Goal: Task Accomplishment & Management: Manage account settings

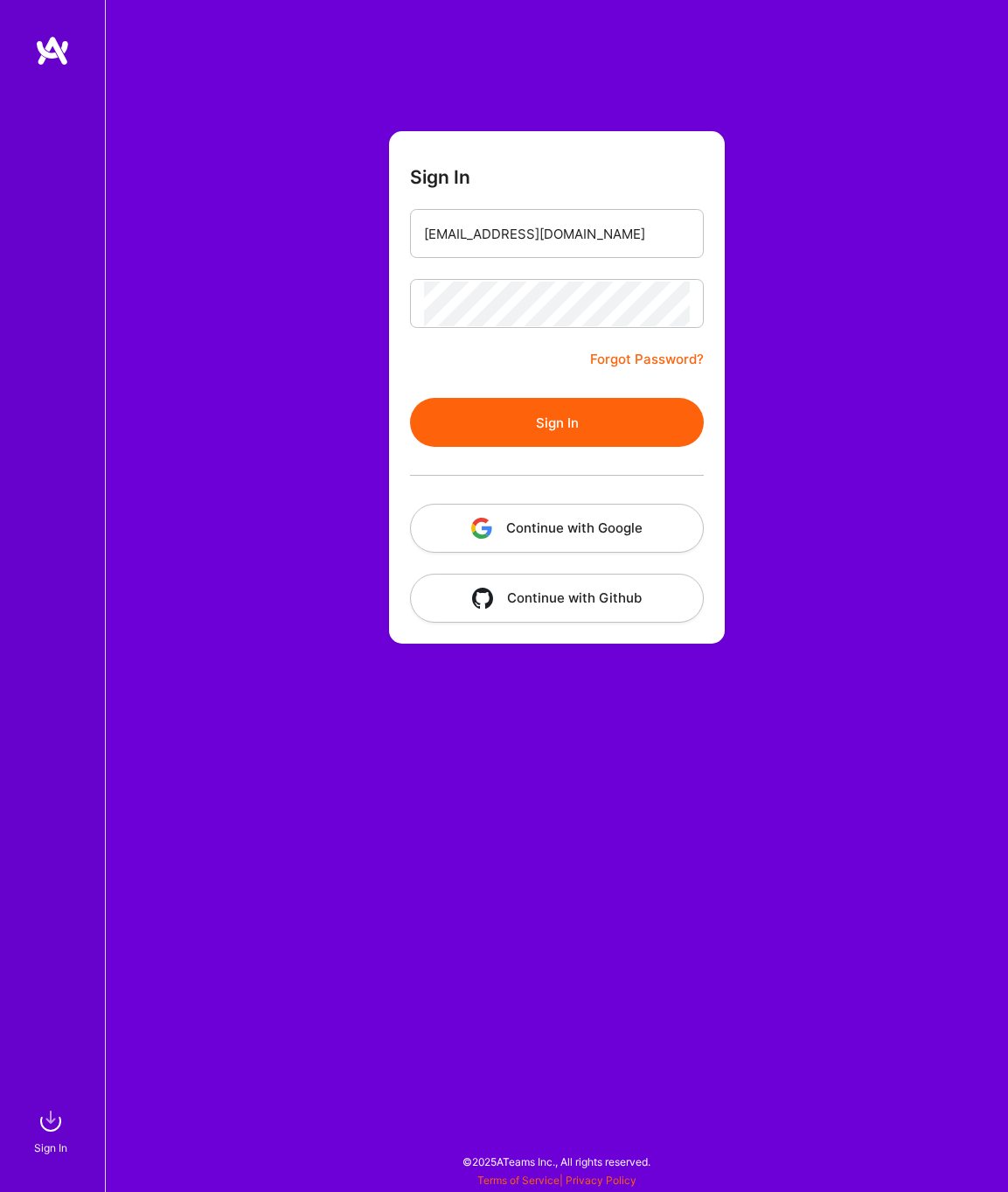
click at [479, 408] on button "Sign In" at bounding box center [556, 423] width 294 height 49
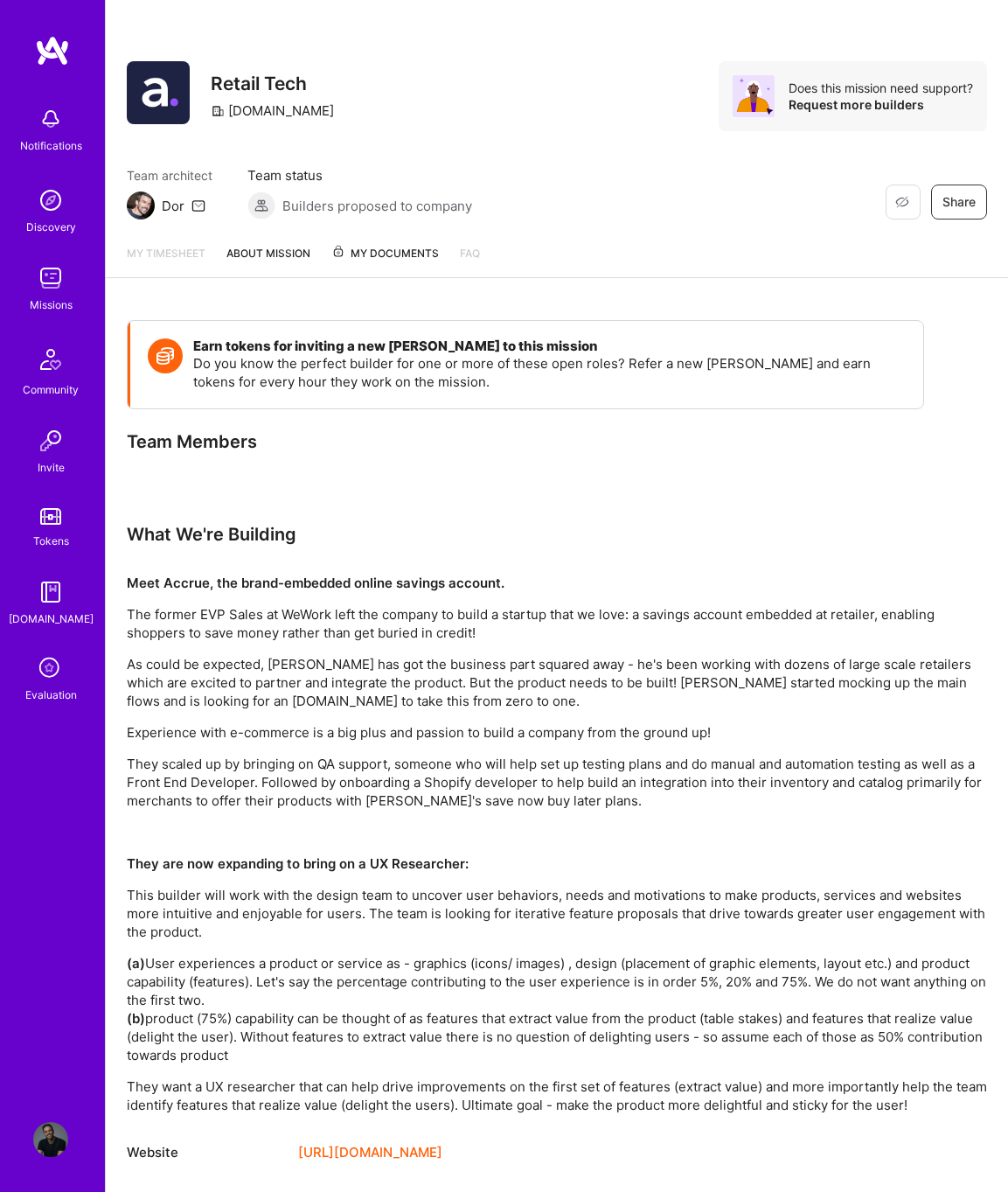
click at [44, 1131] on img at bounding box center [50, 1140] width 35 height 35
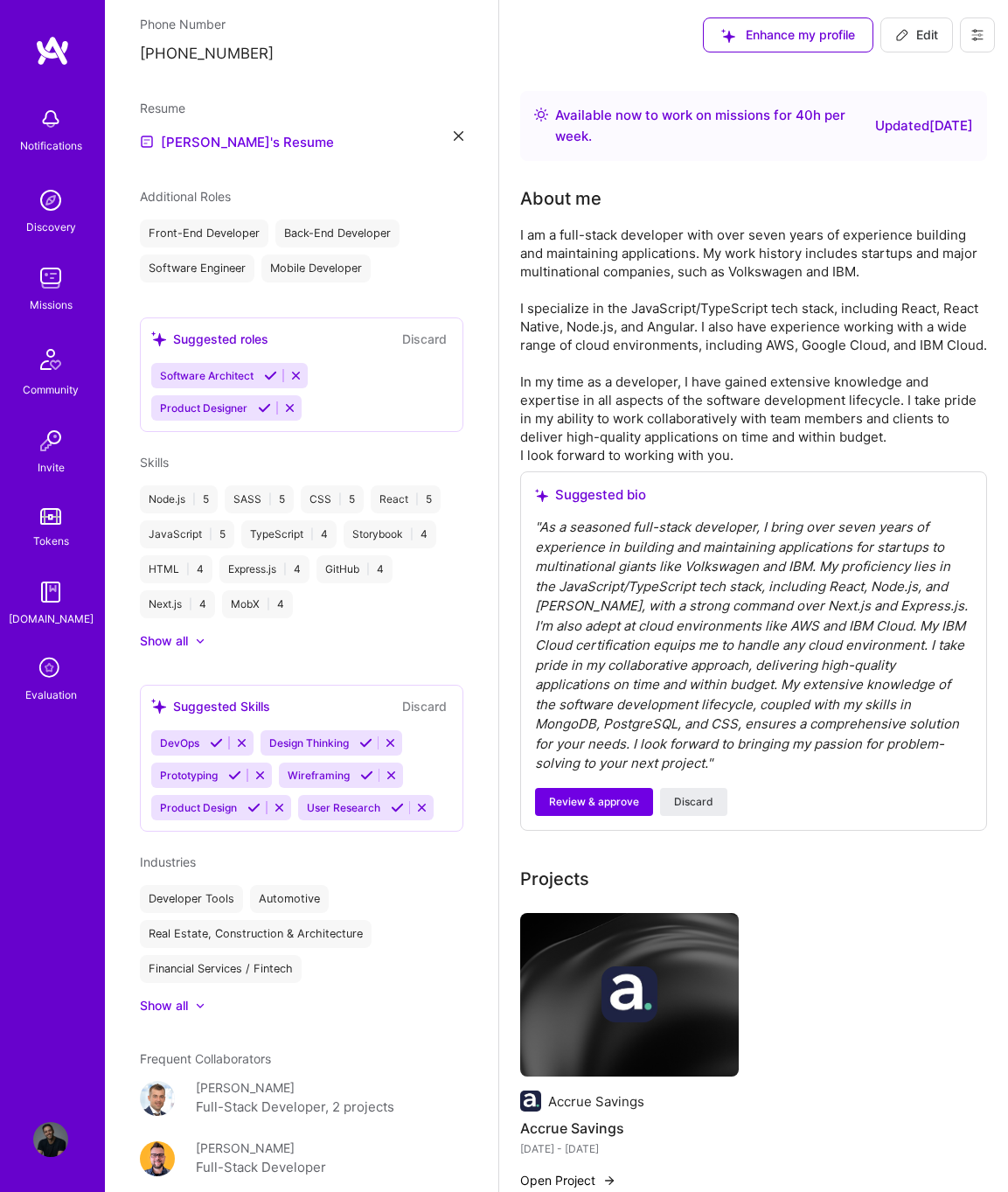
scroll to position [887, 0]
